Goal: Find specific page/section: Find specific page/section

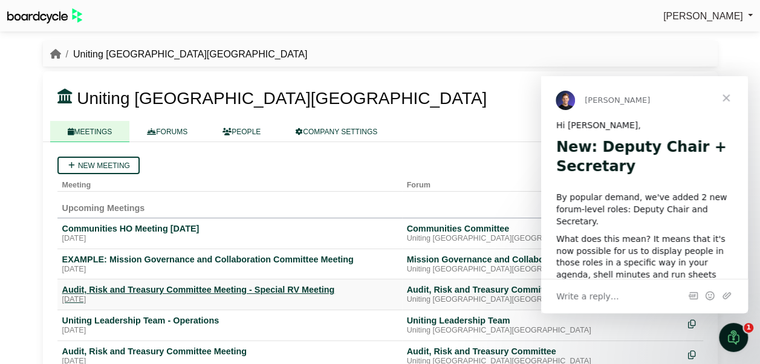
click at [143, 289] on div "Audit, Risk and Treasury Committee Meeting - Special RV Meeting" at bounding box center [229, 289] width 335 height 11
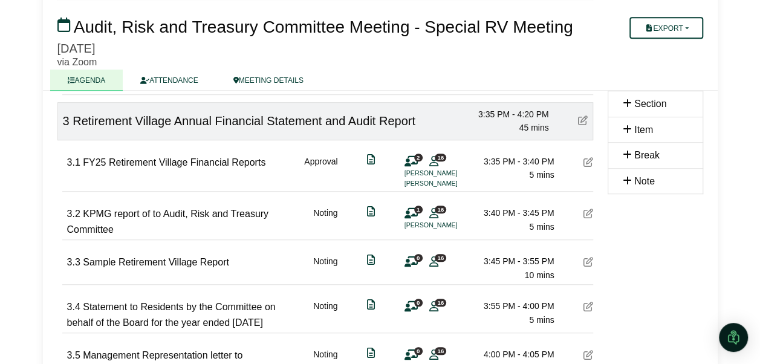
scroll to position [363, 0]
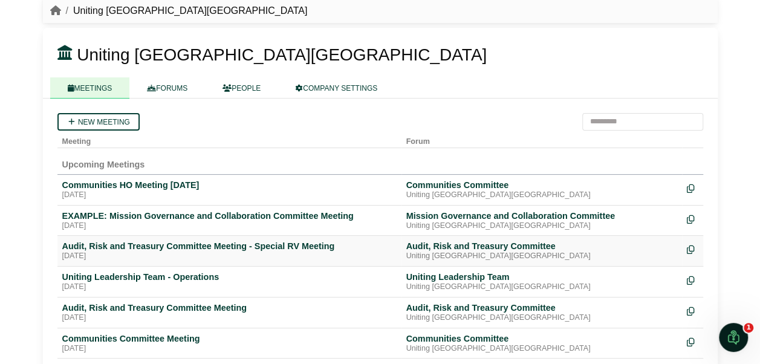
scroll to position [61, 0]
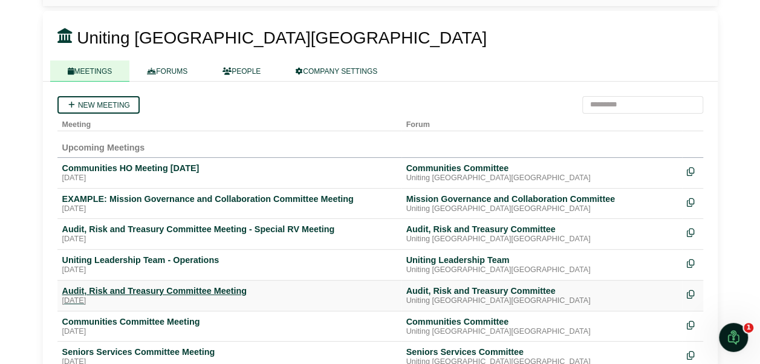
click at [186, 290] on div "Audit, Risk and Treasury Committee Meeting" at bounding box center [229, 291] width 335 height 11
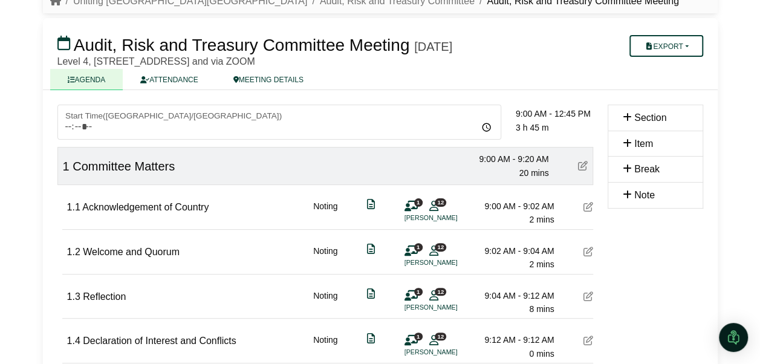
scroll to position [51, 0]
